Goal: Task Accomplishment & Management: Manage account settings

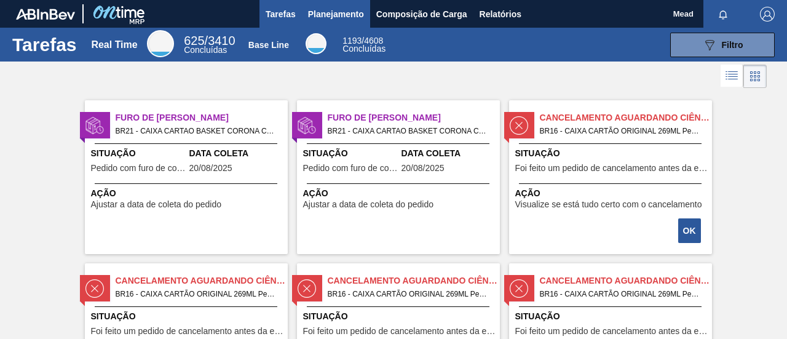
click at [315, 25] on button "Planejamento" at bounding box center [336, 14] width 68 height 28
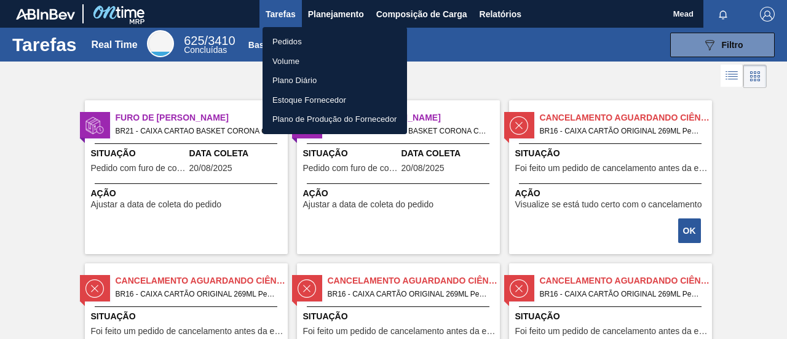
drag, startPoint x: 292, startPoint y: 42, endPoint x: 508, endPoint y: 46, distance: 215.1
click at [292, 42] on li "Pedidos" at bounding box center [334, 42] width 144 height 20
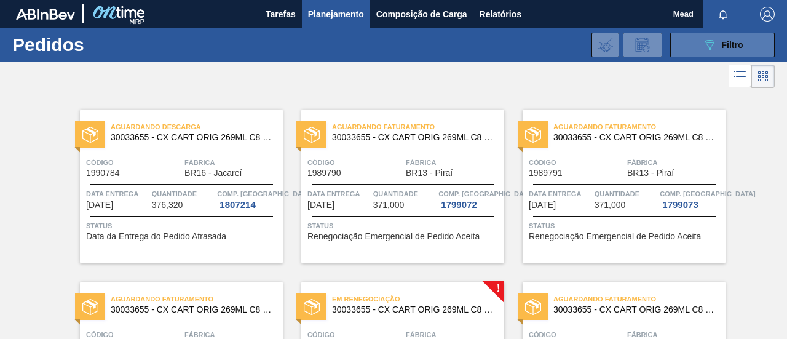
drag, startPoint x: 710, startPoint y: 46, endPoint x: 704, endPoint y: 53, distance: 9.6
click at [710, 46] on icon "089F7B8B-B2A5-4AFE-B5C0-19BA573D28AC" at bounding box center [709, 44] width 15 height 15
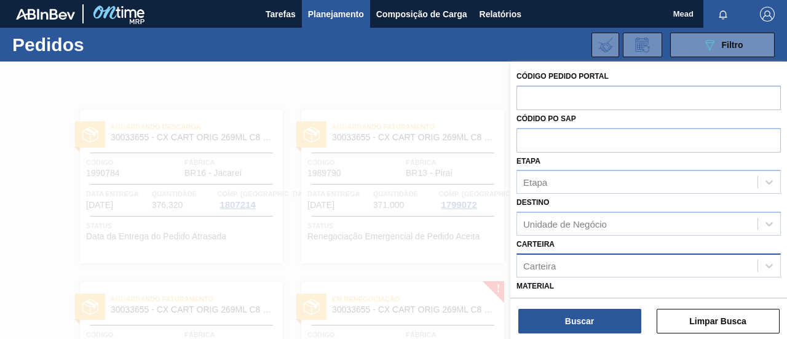
click at [542, 264] on div "Carteira" at bounding box center [539, 265] width 33 height 10
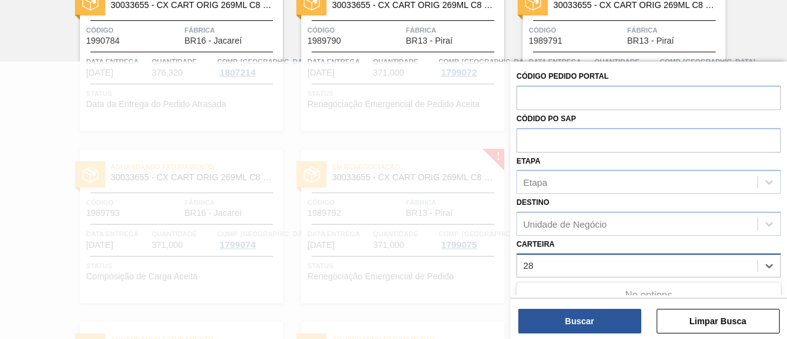
type input "2"
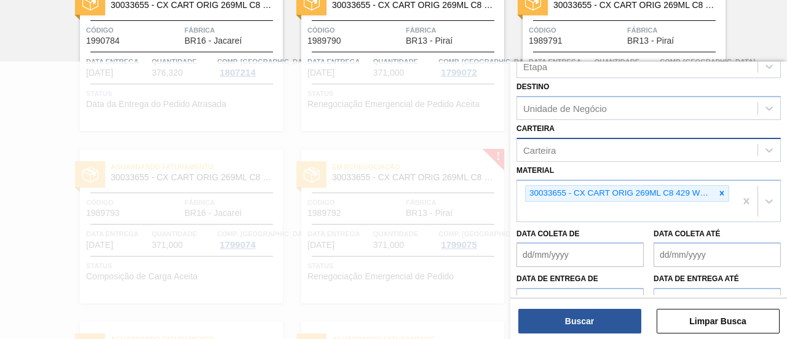
scroll to position [184, 0]
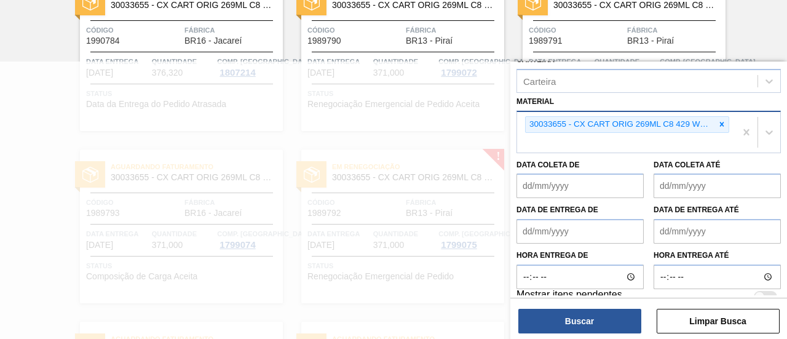
click at [718, 124] on icon at bounding box center [721, 124] width 9 height 9
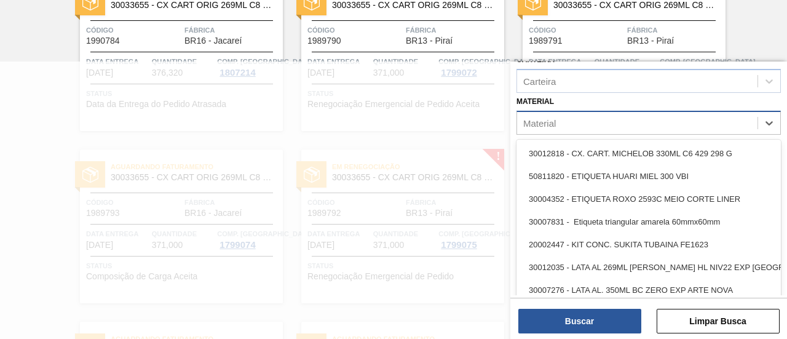
click at [598, 124] on div "Material" at bounding box center [637, 123] width 240 height 18
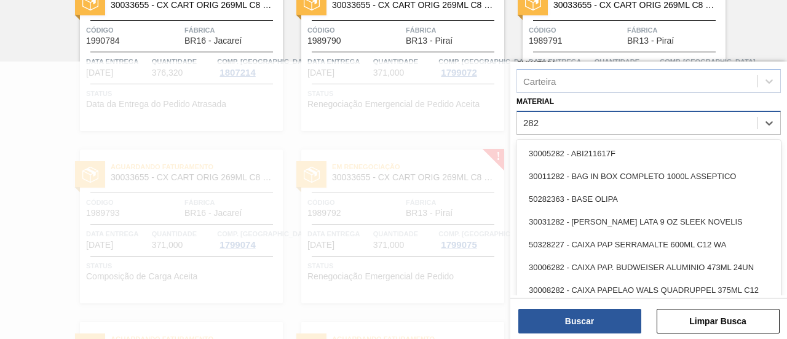
type input "2828"
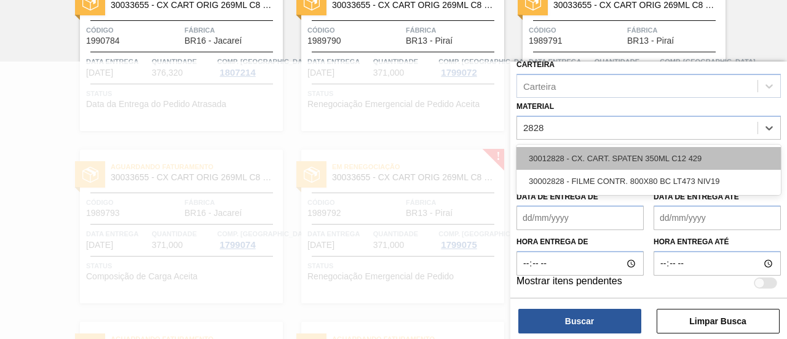
click at [608, 160] on div "30012828 - CX. CART. SPATEN 350ML C12 429" at bounding box center [648, 158] width 264 height 23
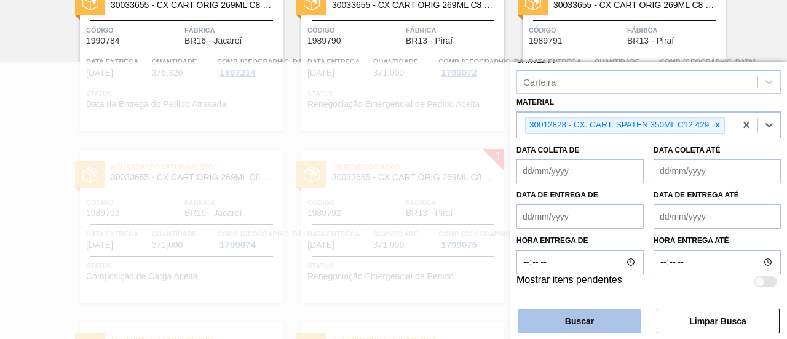
click at [595, 318] on button "Buscar" at bounding box center [579, 320] width 123 height 25
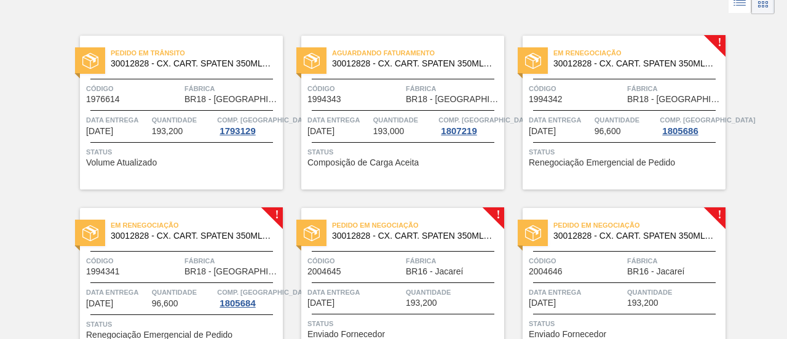
scroll to position [9, 0]
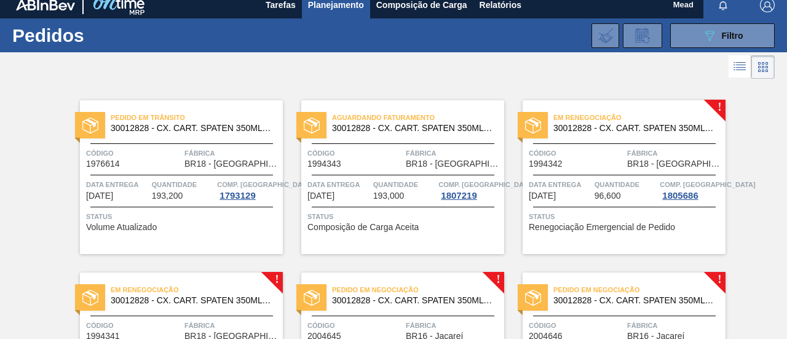
click at [430, 183] on span "Quantidade" at bounding box center [404, 184] width 63 height 12
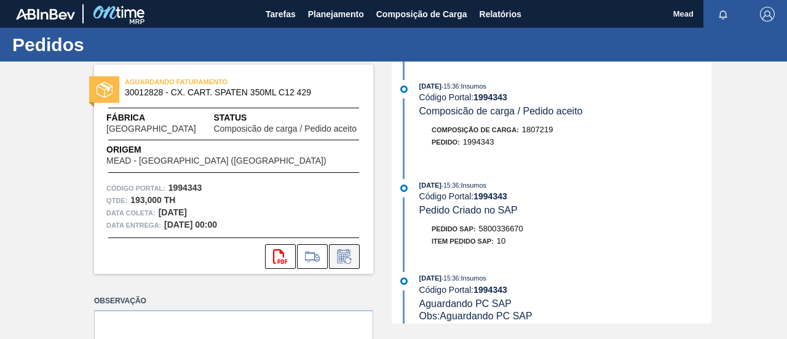
click at [343, 259] on icon at bounding box center [343, 257] width 9 height 7
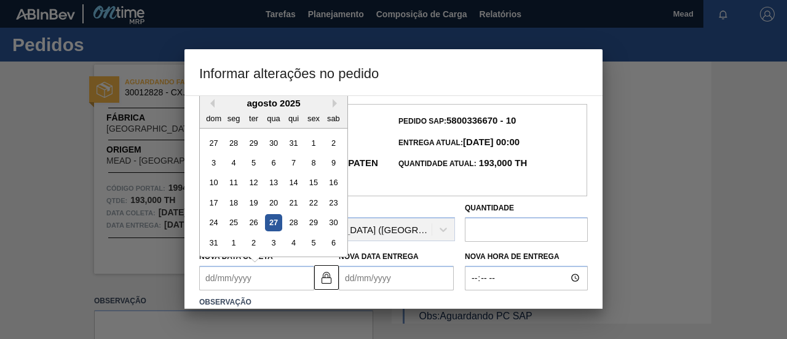
click at [275, 284] on Coleta1994343 "Nova Data Coleta" at bounding box center [256, 277] width 115 height 25
click at [235, 245] on div "1" at bounding box center [234, 242] width 17 height 17
type Coleta1994343 "[DATE]"
type Entrega1994343 "[DATE]"
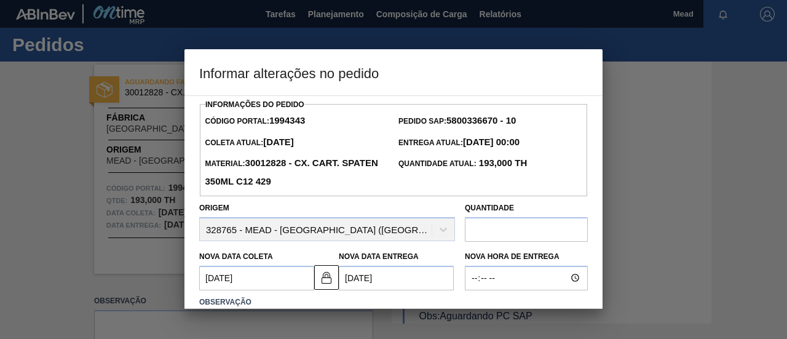
click at [235, 245] on div "Nova Data Coleta [DATE] Nova Data Entrega [DATE] [GEOGRAPHIC_DATA]" at bounding box center [393, 265] width 398 height 49
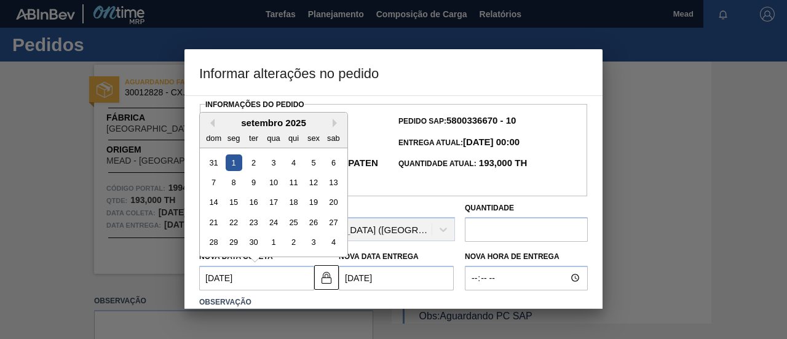
click at [239, 288] on Coleta1994343 "[DATE]" at bounding box center [256, 277] width 115 height 25
click at [254, 163] on div "2" at bounding box center [253, 162] width 17 height 17
type Coleta1994343 "[DATE]"
type Entrega1994343 "[DATE]"
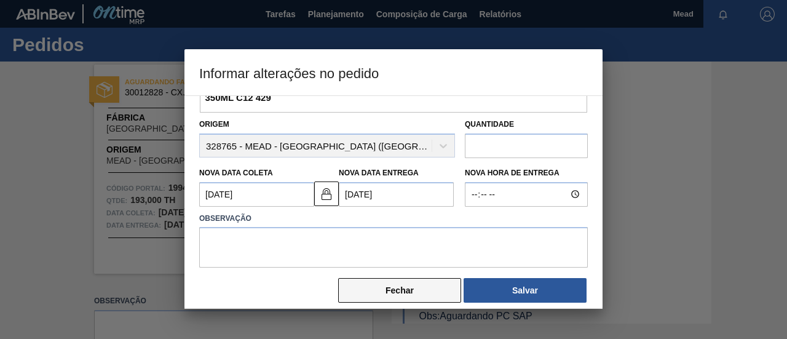
scroll to position [96, 0]
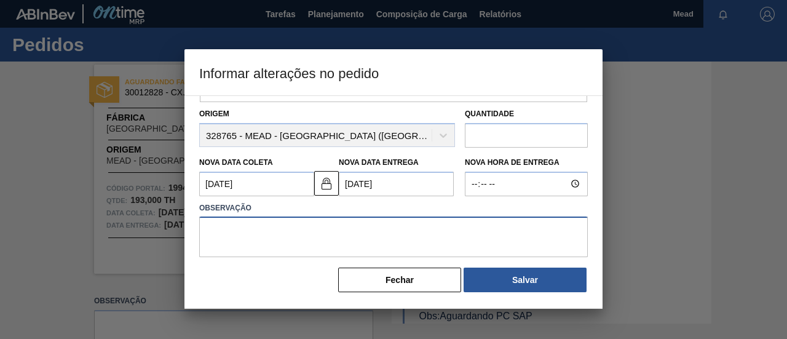
click at [375, 245] on textarea at bounding box center [393, 236] width 388 height 41
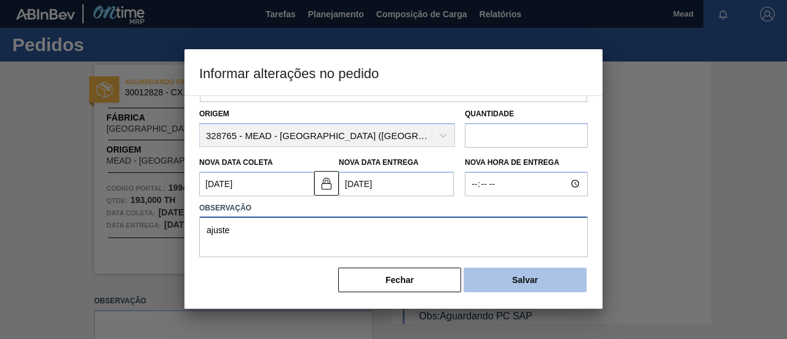
type textarea "ajuste"
click at [516, 282] on button "Salvar" at bounding box center [524, 279] width 123 height 25
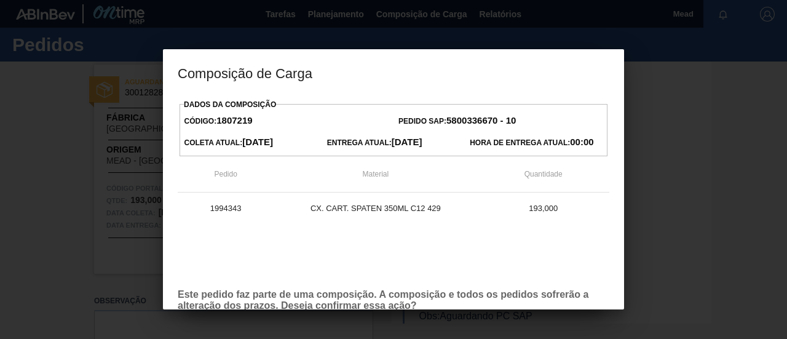
scroll to position [70, 0]
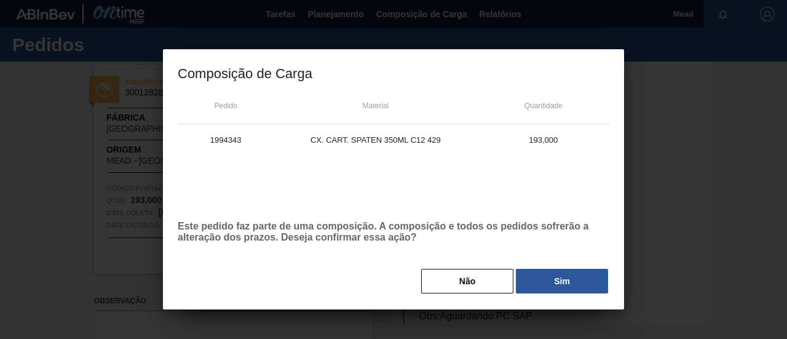
drag, startPoint x: 551, startPoint y: 278, endPoint x: 504, endPoint y: 271, distance: 47.9
click at [552, 277] on button "Sim" at bounding box center [562, 281] width 92 height 25
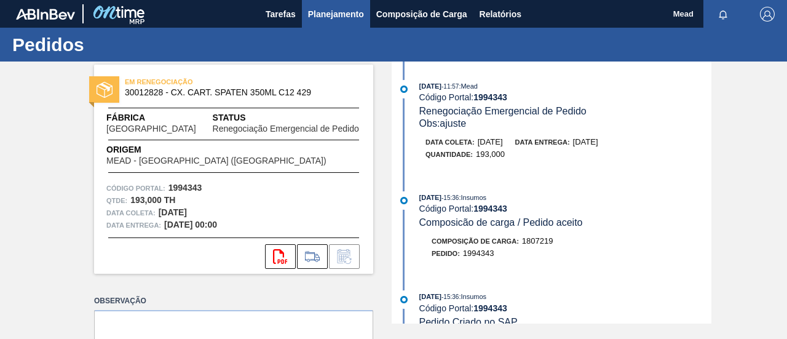
click at [330, 12] on span "Planejamento" at bounding box center [336, 14] width 56 height 15
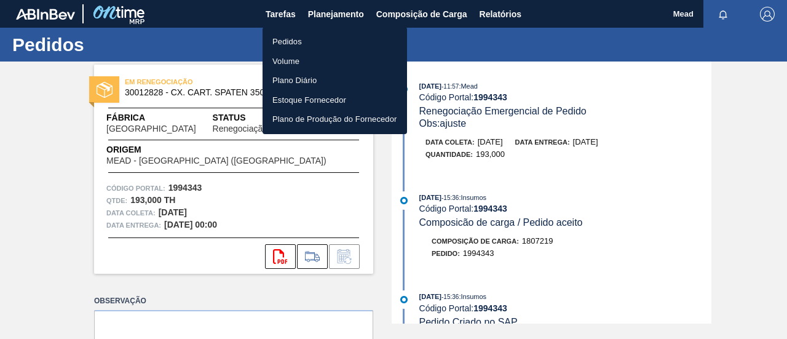
click at [295, 38] on li "Pedidos" at bounding box center [334, 42] width 144 height 20
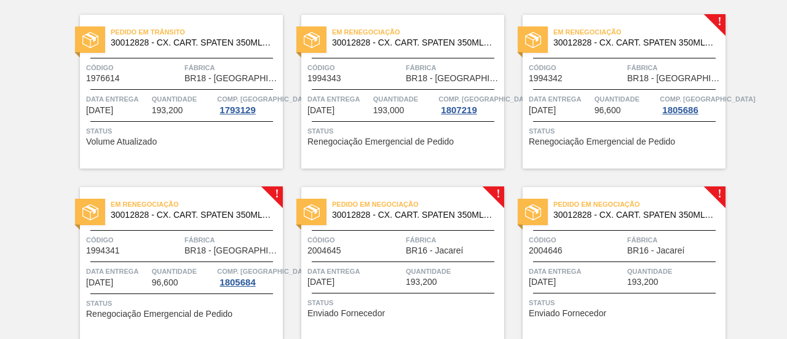
scroll to position [123, 0]
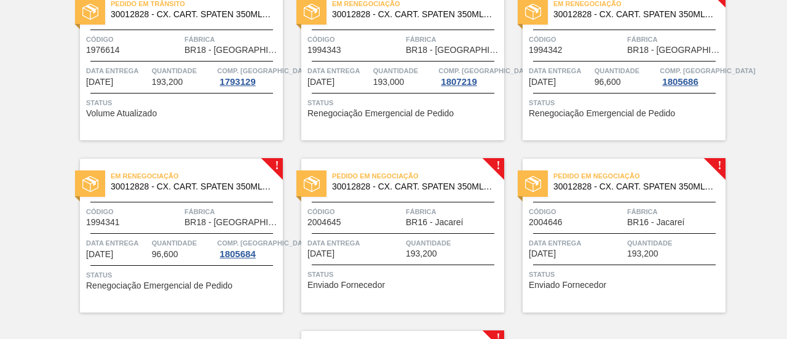
click at [608, 109] on span "Renegociação Emergencial de Pedido" at bounding box center [601, 113] width 146 height 9
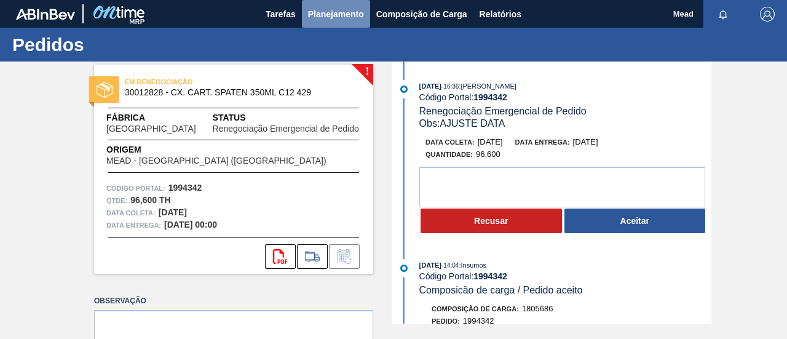
click at [326, 9] on span "Planejamento" at bounding box center [336, 14] width 56 height 15
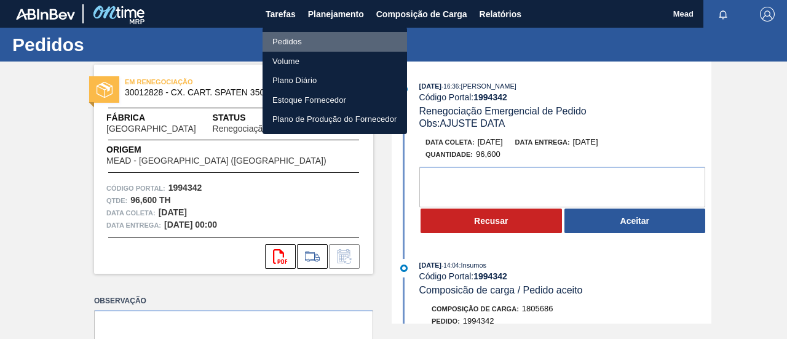
click at [294, 37] on li "Pedidos" at bounding box center [334, 42] width 144 height 20
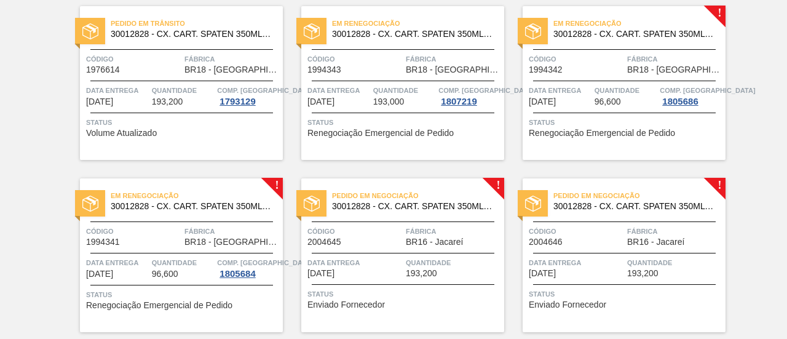
scroll to position [123, 0]
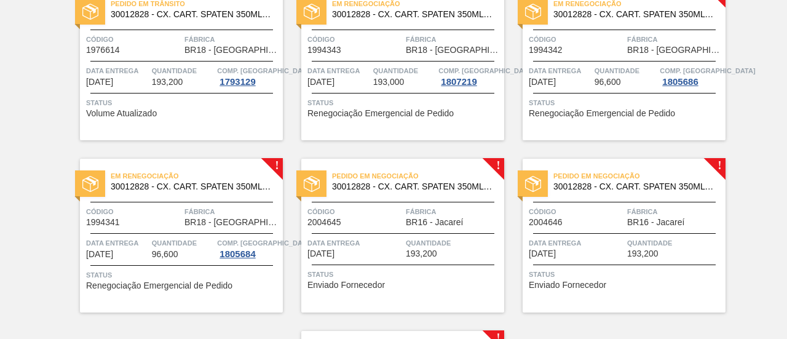
click at [437, 226] on span "BR16 - Jacareí" at bounding box center [434, 222] width 57 height 9
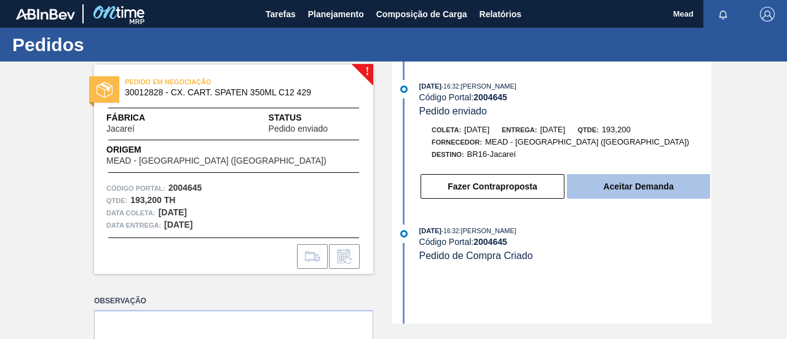
click at [613, 189] on button "Aceitar Demanda" at bounding box center [638, 186] width 143 height 25
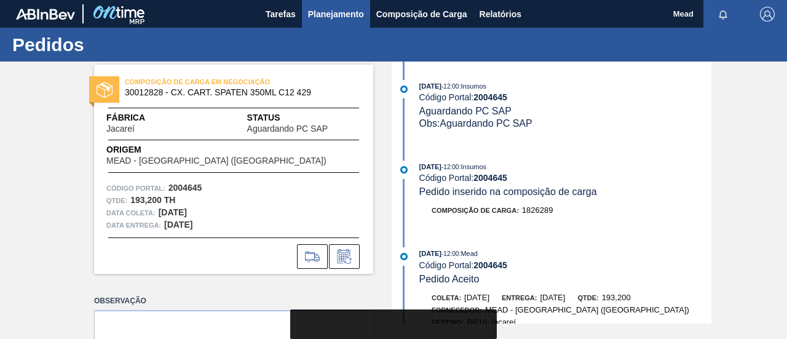
click at [334, 13] on span "Planejamento" at bounding box center [336, 14] width 56 height 15
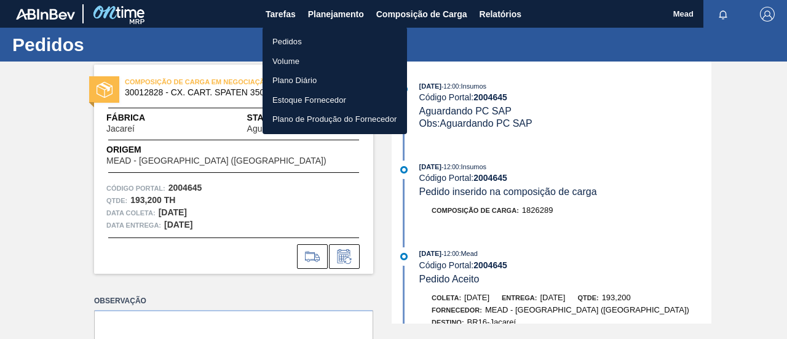
click at [296, 42] on li "Pedidos" at bounding box center [334, 42] width 144 height 20
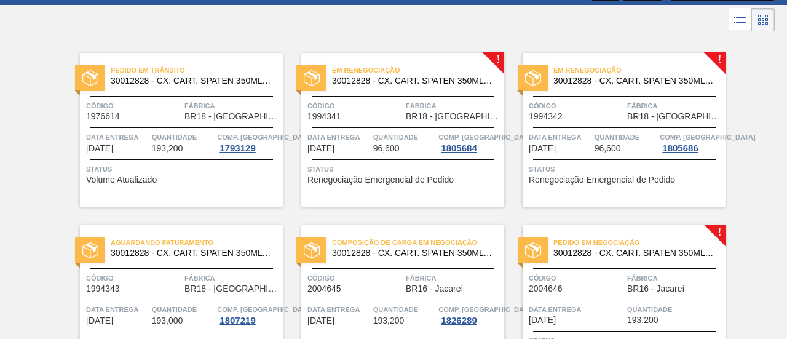
scroll to position [184, 0]
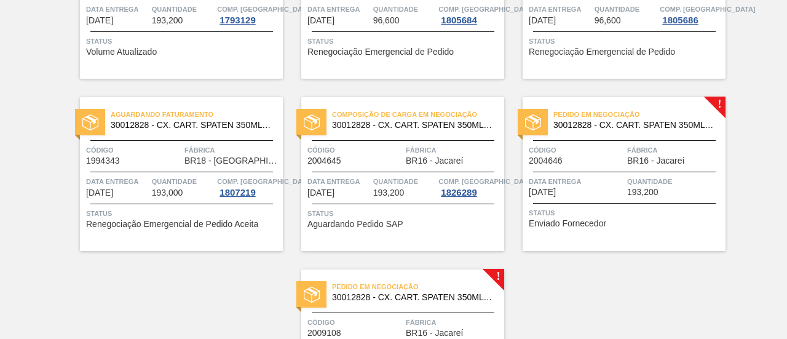
click at [625, 175] on div "Data entrega [DATE] Quantidade 193,200" at bounding box center [623, 186] width 203 height 22
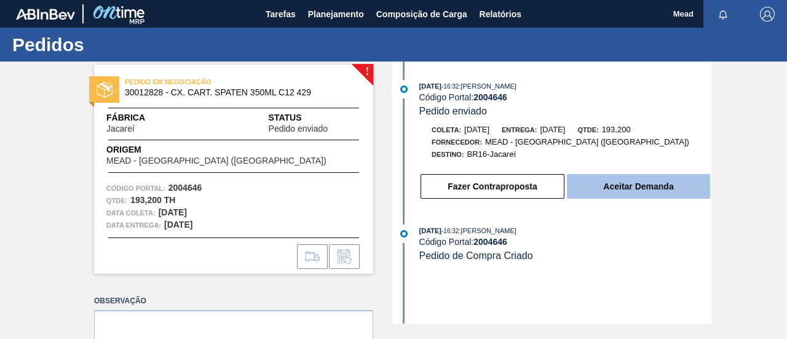
click at [651, 186] on button "Aceitar Demanda" at bounding box center [638, 186] width 143 height 25
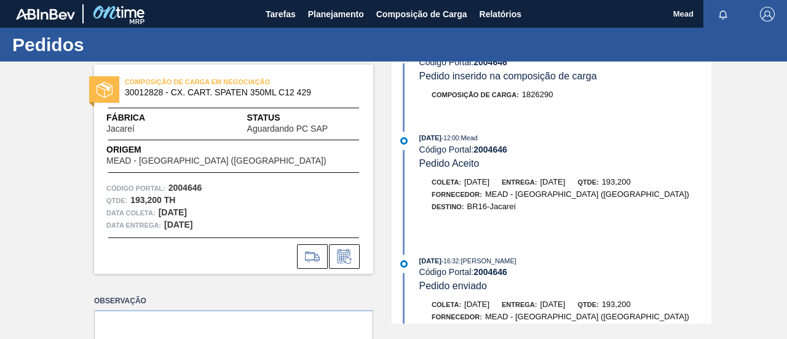
scroll to position [123, 0]
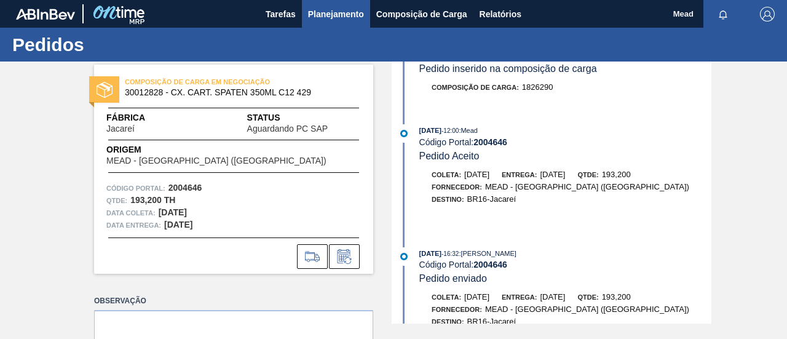
click at [323, 9] on span "Planejamento" at bounding box center [336, 14] width 56 height 15
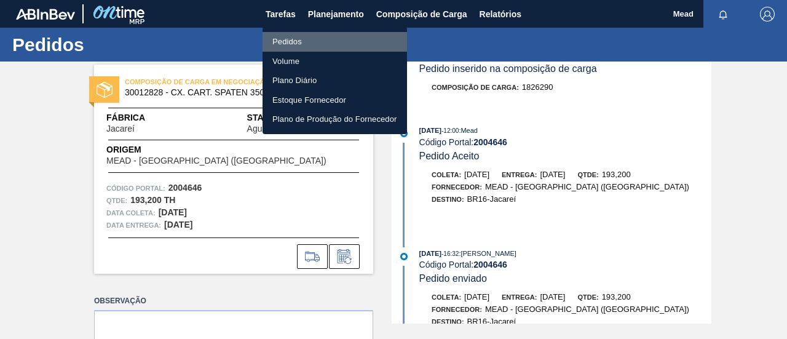
click at [291, 40] on li "Pedidos" at bounding box center [334, 42] width 144 height 20
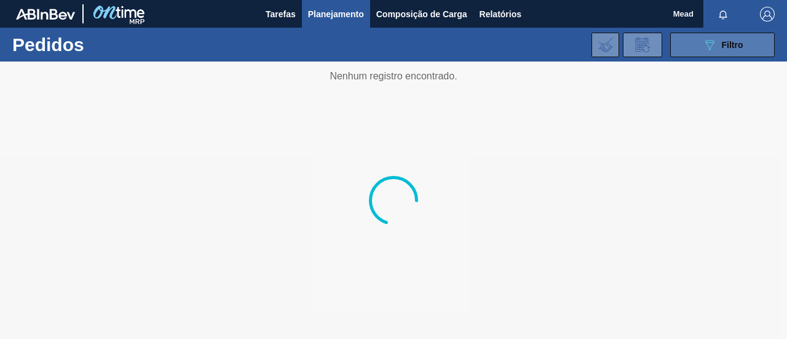
click at [712, 49] on icon "089F7B8B-B2A5-4AFE-B5C0-19BA573D28AC" at bounding box center [709, 44] width 15 height 15
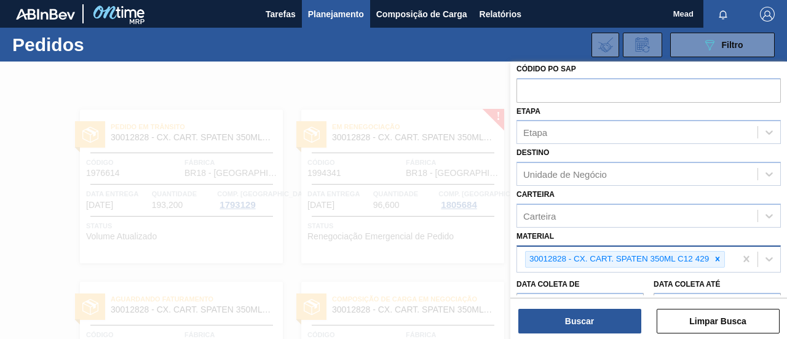
scroll to position [61, 0]
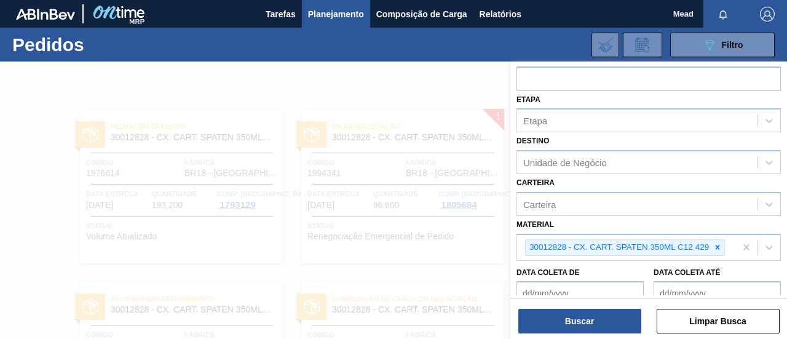
click at [300, 203] on div at bounding box center [393, 230] width 787 height 339
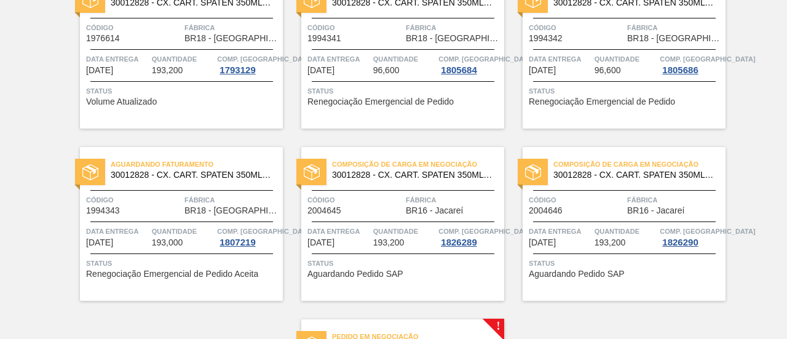
scroll to position [0, 0]
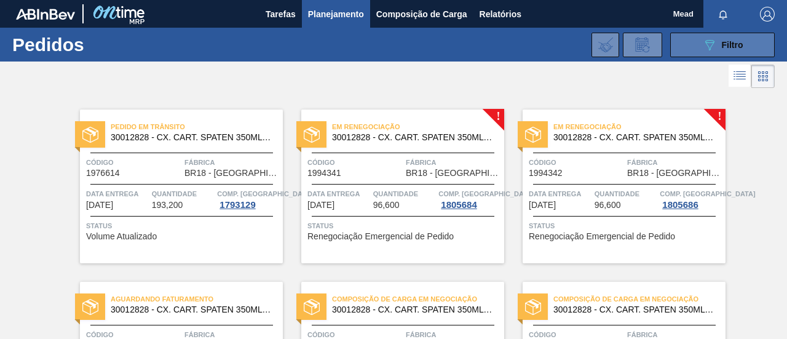
click at [739, 45] on span "Filtro" at bounding box center [732, 45] width 22 height 10
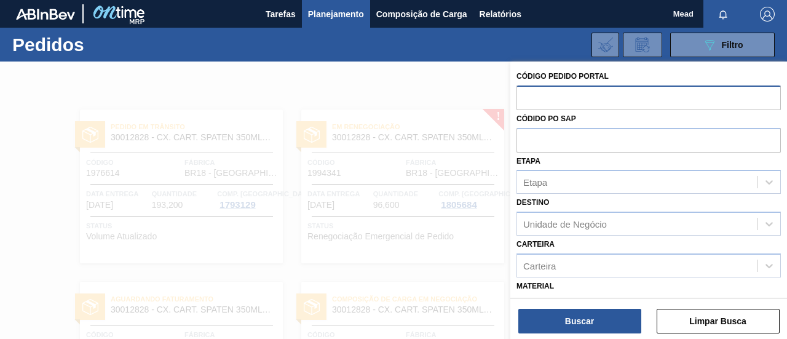
click at [533, 95] on input "text" at bounding box center [648, 96] width 264 height 23
type input "2004648"
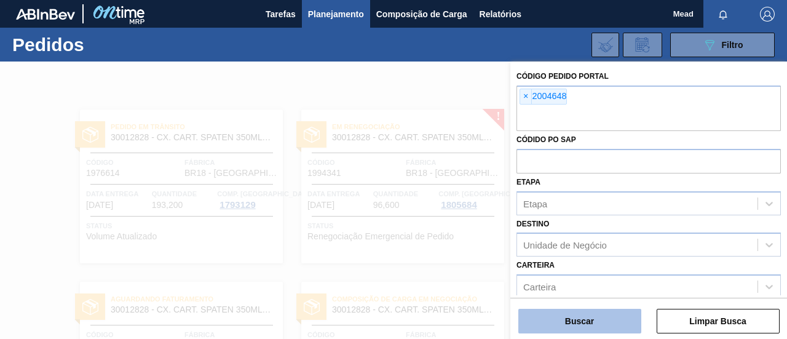
click at [576, 318] on button "Buscar" at bounding box center [579, 320] width 123 height 25
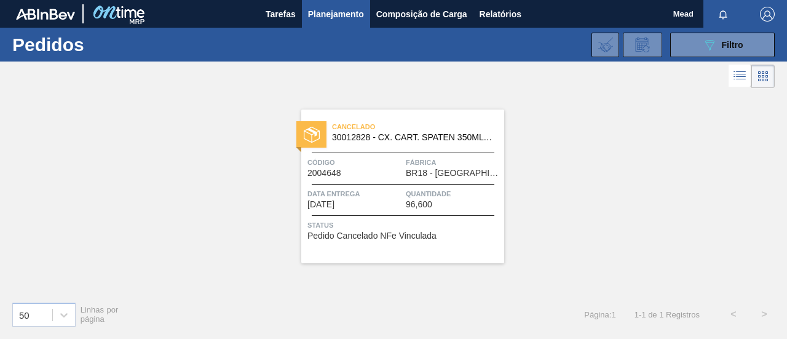
click at [397, 195] on span "Data entrega" at bounding box center [354, 193] width 95 height 12
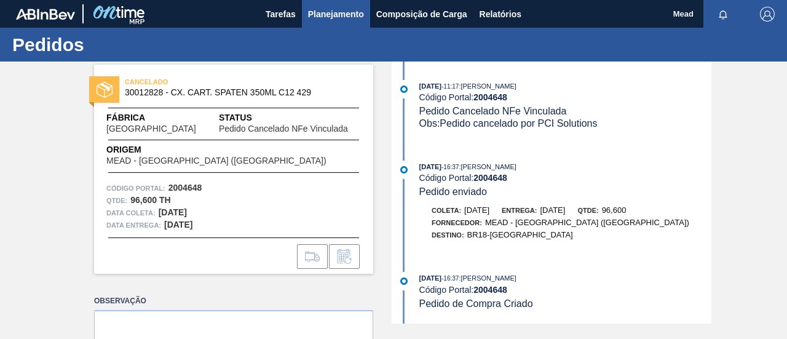
click at [322, 15] on span "Planejamento" at bounding box center [336, 14] width 56 height 15
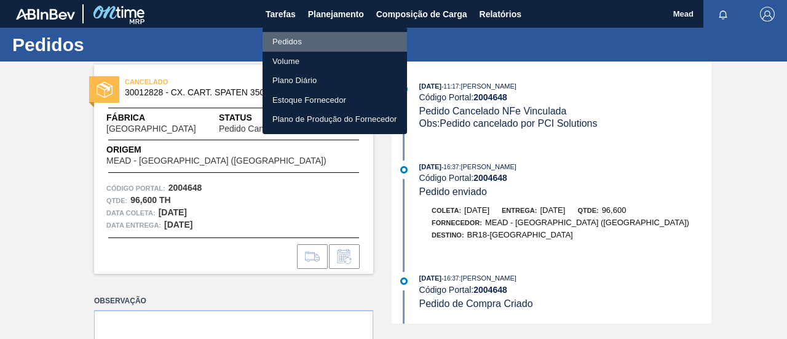
click at [291, 41] on li "Pedidos" at bounding box center [334, 42] width 144 height 20
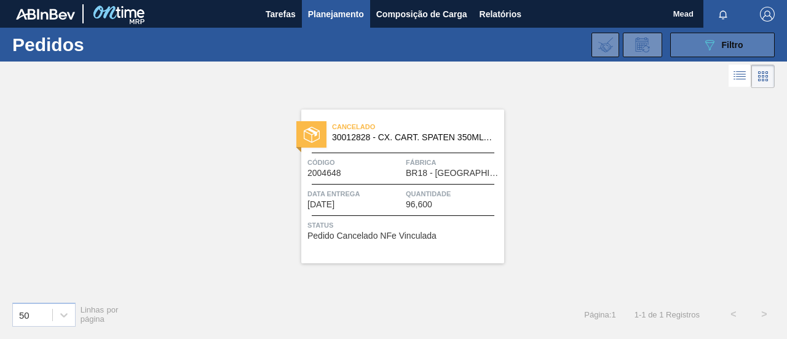
click at [717, 49] on div "089F7B8B-B2A5-4AFE-B5C0-19BA573D28AC Filtro" at bounding box center [722, 44] width 41 height 15
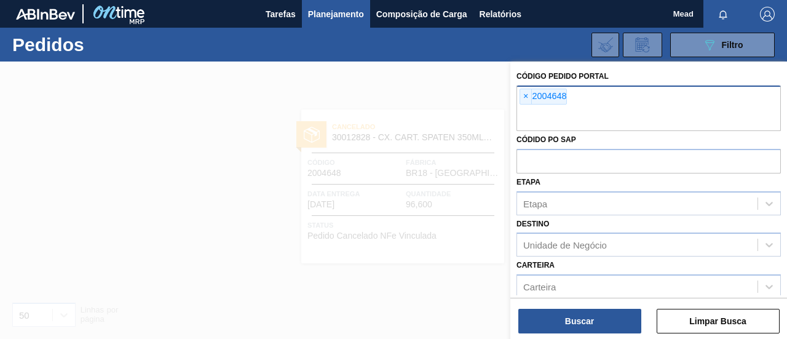
drag, startPoint x: 523, startPoint y: 98, endPoint x: 527, endPoint y: 107, distance: 9.9
click at [524, 98] on span "×" at bounding box center [526, 96] width 12 height 15
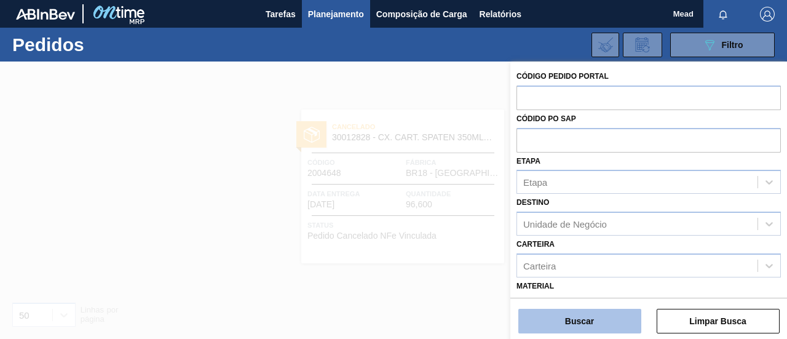
click at [586, 314] on button "Buscar" at bounding box center [579, 320] width 123 height 25
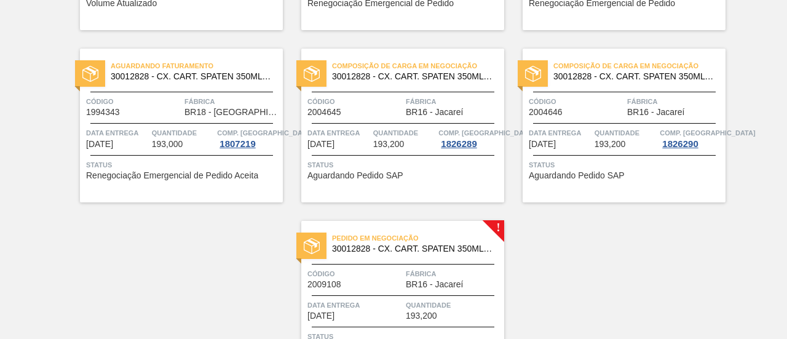
scroll to position [307, 0]
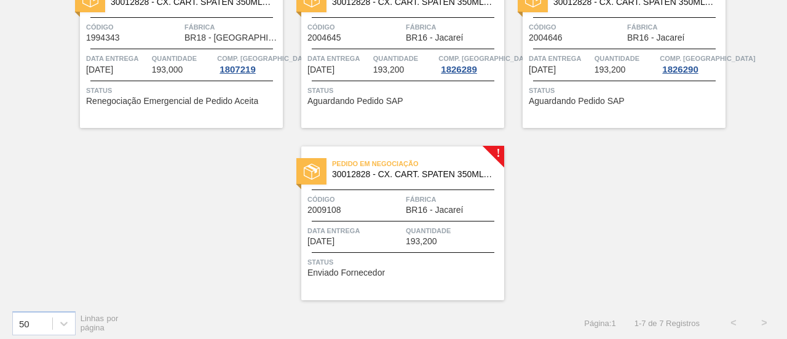
click at [394, 245] on div "Pedido em Negociação 30012828 - CX. CART. SPATEN 350ML C12 429 Código 2009108 F…" at bounding box center [402, 223] width 203 height 154
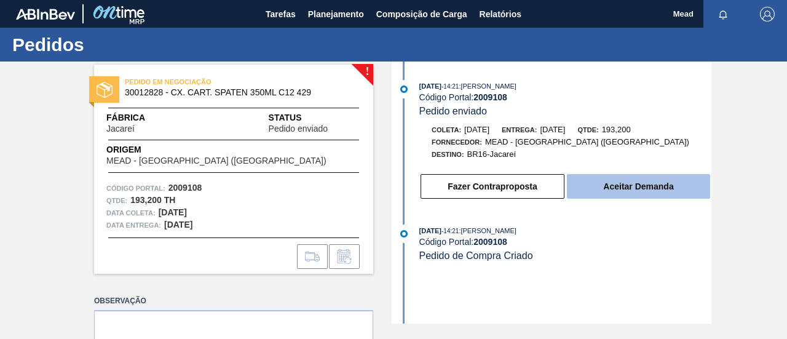
click at [641, 193] on button "Aceitar Demanda" at bounding box center [638, 186] width 143 height 25
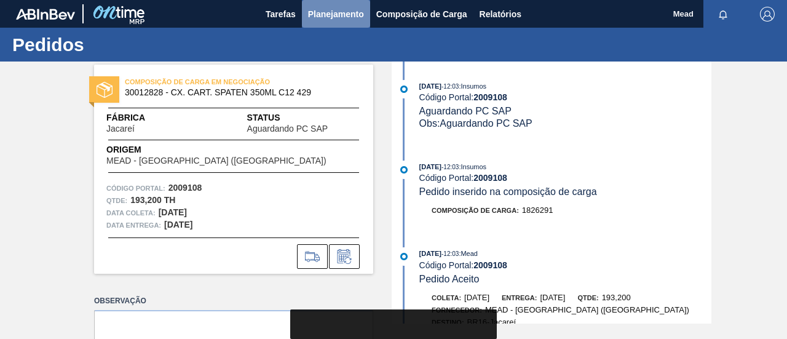
click at [328, 13] on span "Planejamento" at bounding box center [336, 14] width 56 height 15
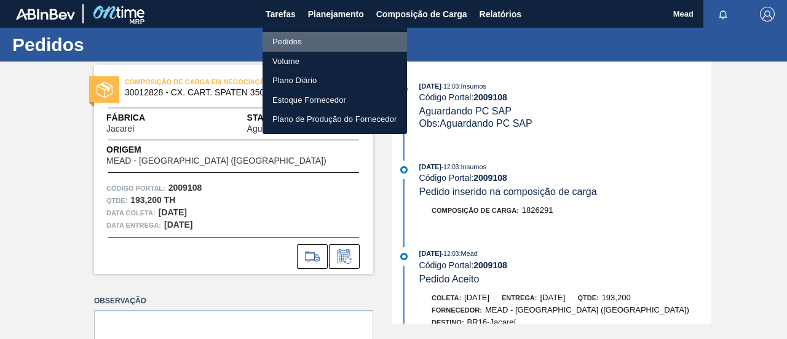
click at [294, 39] on li "Pedidos" at bounding box center [334, 42] width 144 height 20
